Goal: Navigation & Orientation: Find specific page/section

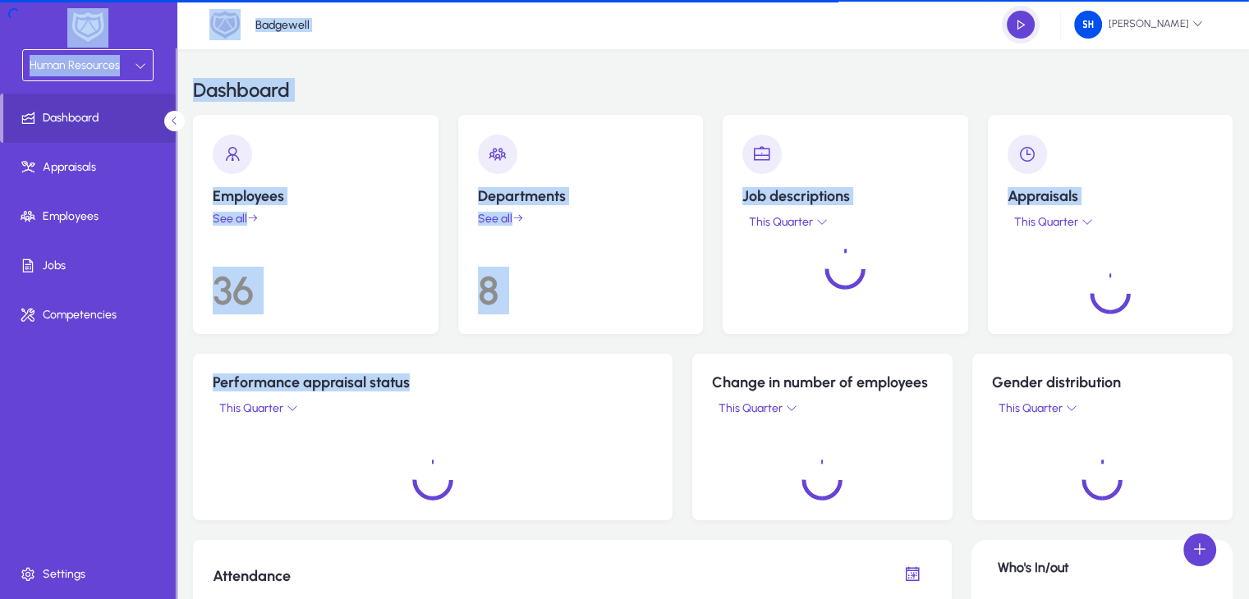
drag, startPoint x: 383, startPoint y: 166, endPoint x: 677, endPoint y: 379, distance: 364.0
click at [677, 379] on div "Human Resources Dashboard Appraisals Employees Jobs Competencies Settings Badge…" at bounding box center [624, 299] width 1249 height 599
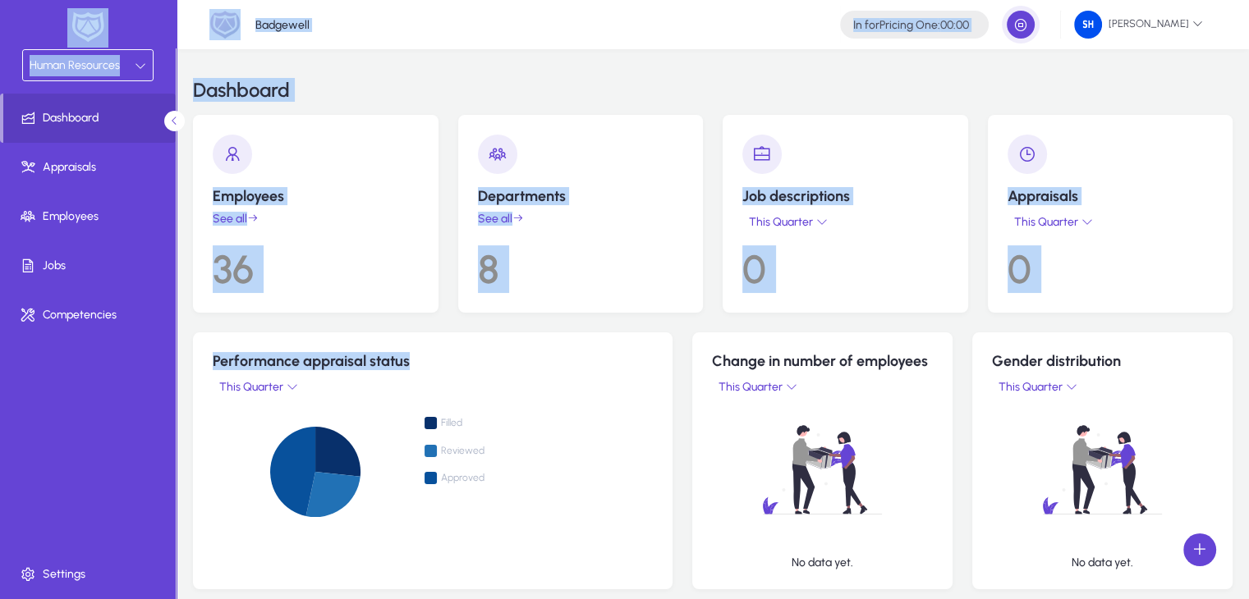
click at [529, 341] on div "Performance appraisal status This Quarter Filled Reviewed Approved" at bounding box center [433, 461] width 480 height 257
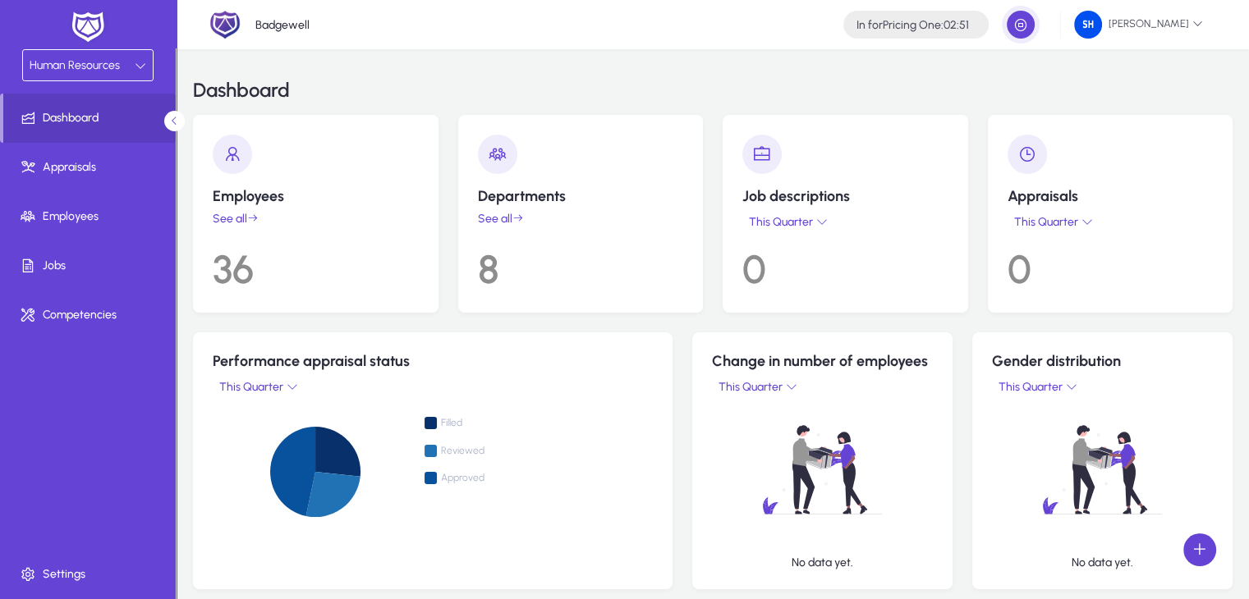
drag, startPoint x: 405, startPoint y: 70, endPoint x: 466, endPoint y: 71, distance: 60.8
click at [466, 71] on div "Dashboard" at bounding box center [713, 90] width 1040 height 49
click at [775, 30] on div "Badgewell In for Pricing One : 02:53 [PERSON_NAME]" at bounding box center [713, 24] width 1072 height 49
